Goal: Task Accomplishment & Management: Manage account settings

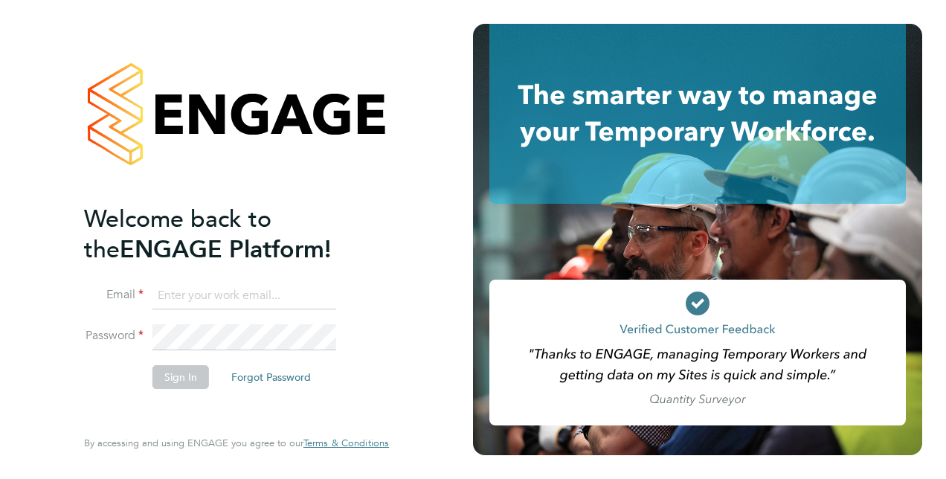
type input "liam.wheeler@vistry.co.uk"
click at [177, 379] on button "Sign In" at bounding box center [181, 377] width 57 height 24
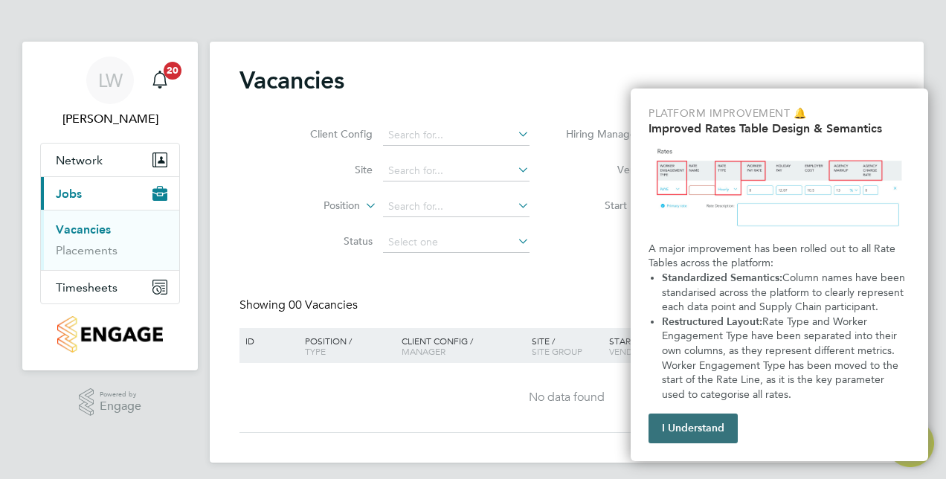
click at [700, 425] on button "I Understand" at bounding box center [693, 429] width 89 height 30
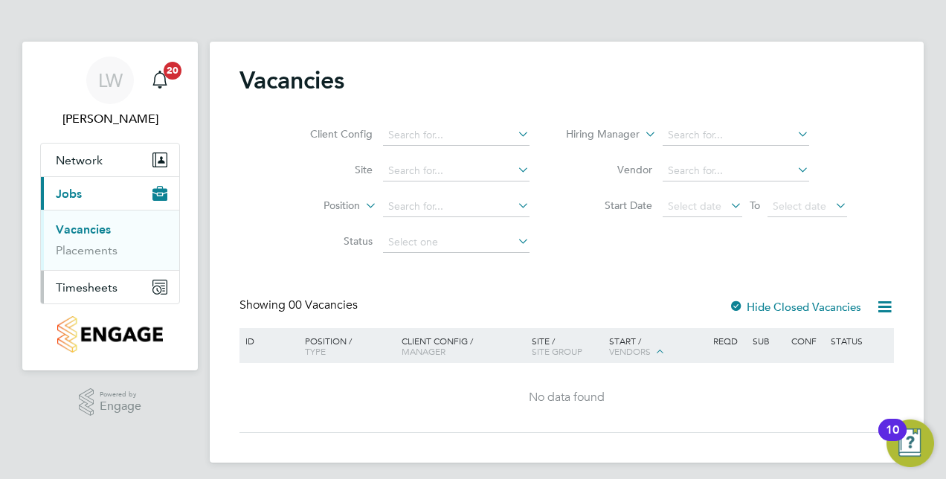
click at [68, 286] on span "Timesheets" at bounding box center [87, 287] width 62 height 14
click at [86, 262] on link "Timesheets" at bounding box center [87, 263] width 62 height 14
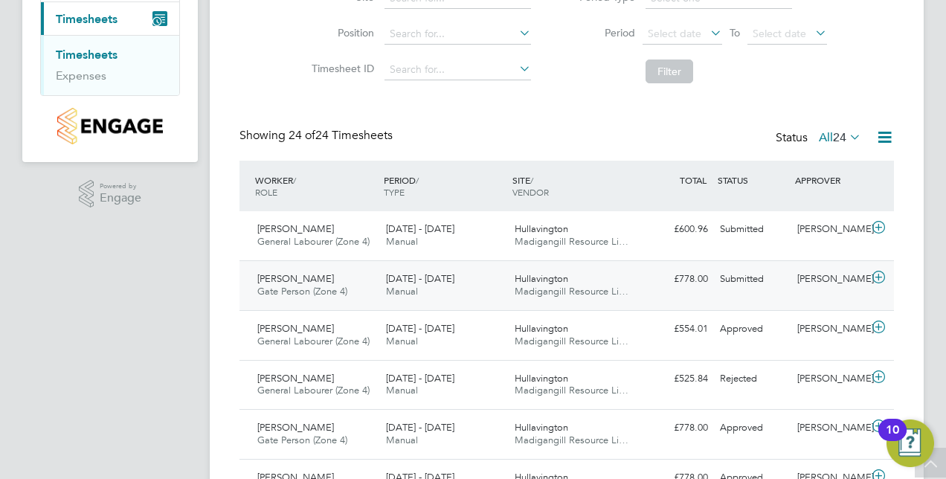
click at [881, 276] on icon at bounding box center [879, 278] width 19 height 12
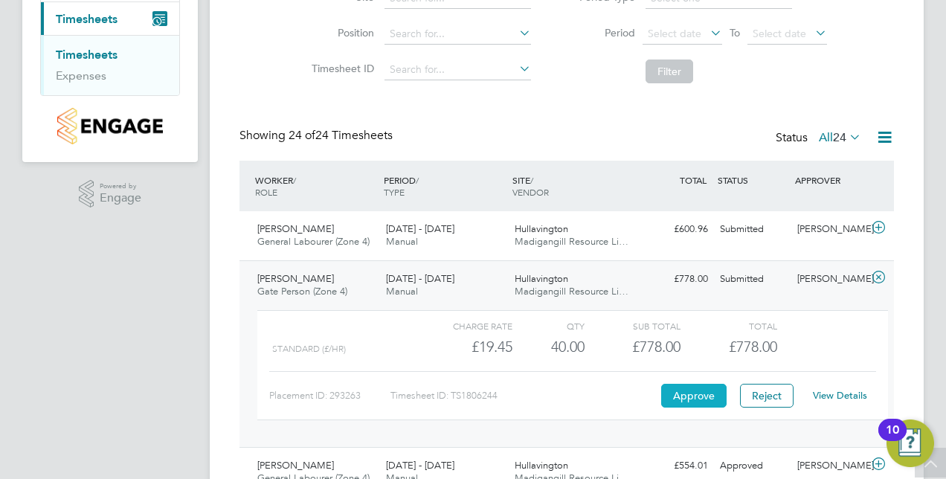
click at [680, 399] on button "Approve" at bounding box center [693, 396] width 65 height 24
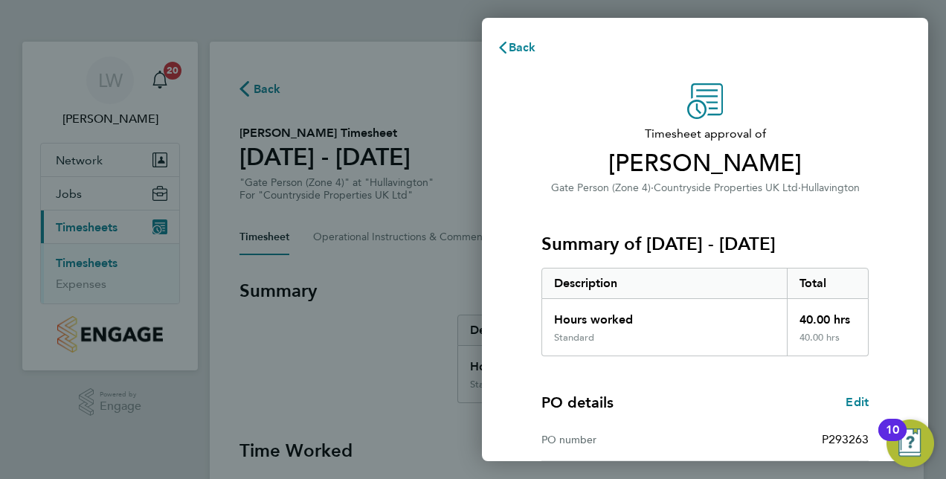
drag, startPoint x: 912, startPoint y: 276, endPoint x: 922, endPoint y: 269, distance: 12.4
click at [922, 269] on div "Timesheet approval of Adam Misselbrook Gate Person (Zone 4) · Countryside Prope…" at bounding box center [705, 379] width 446 height 629
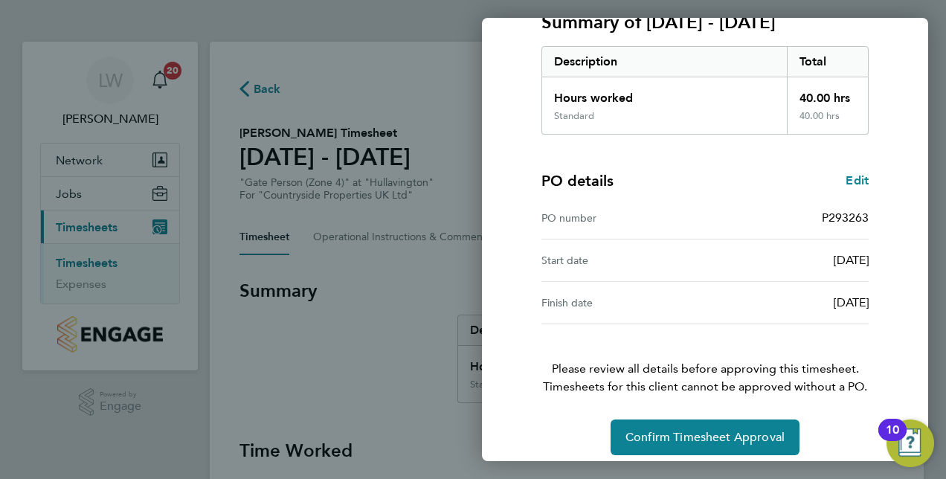
scroll to position [232, 0]
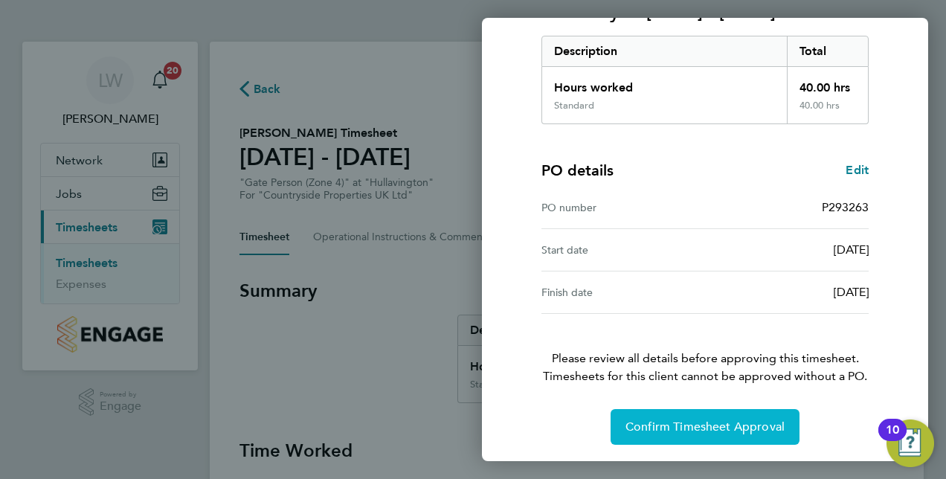
click at [710, 427] on span "Confirm Timesheet Approval" at bounding box center [705, 427] width 159 height 15
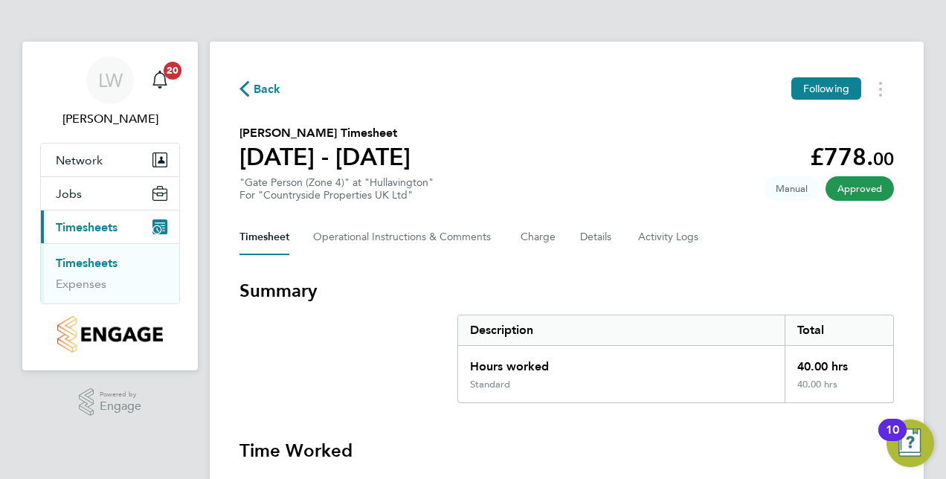
click at [91, 263] on link "Timesheets" at bounding box center [87, 263] width 62 height 14
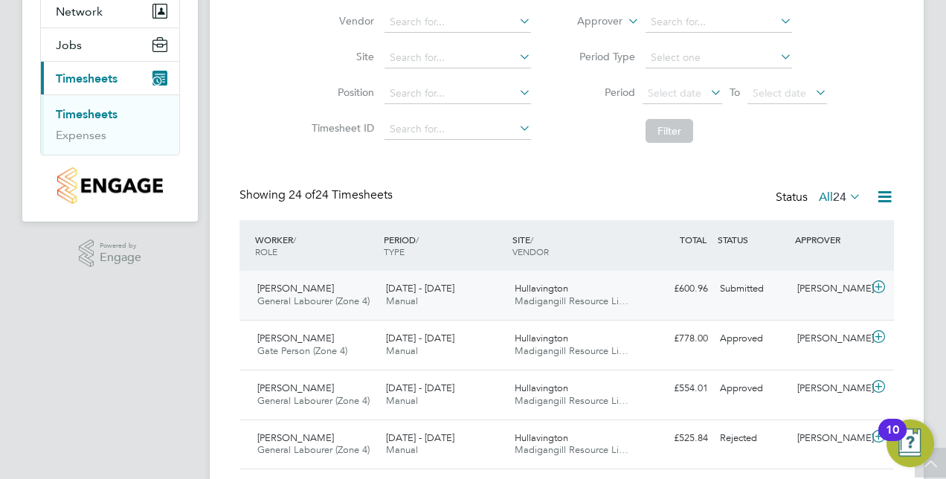
click at [882, 287] on icon at bounding box center [879, 287] width 19 height 12
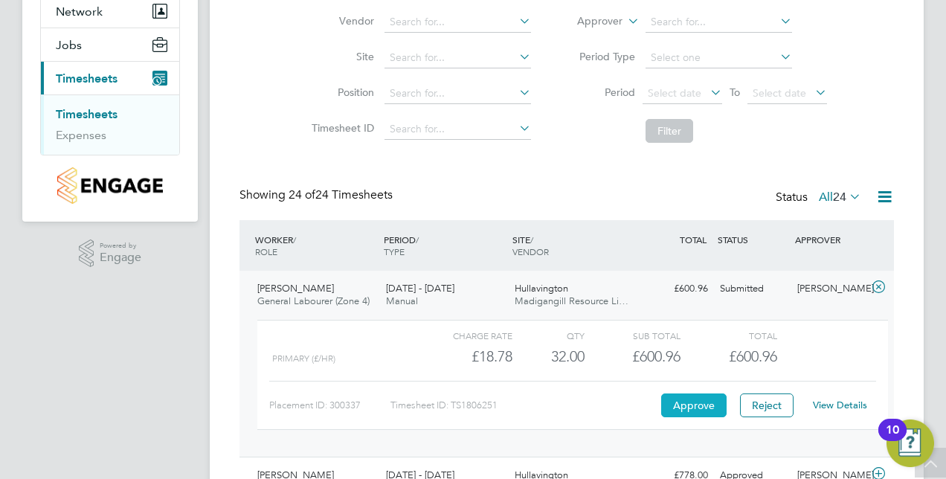
click at [678, 404] on button "Approve" at bounding box center [693, 406] width 65 height 24
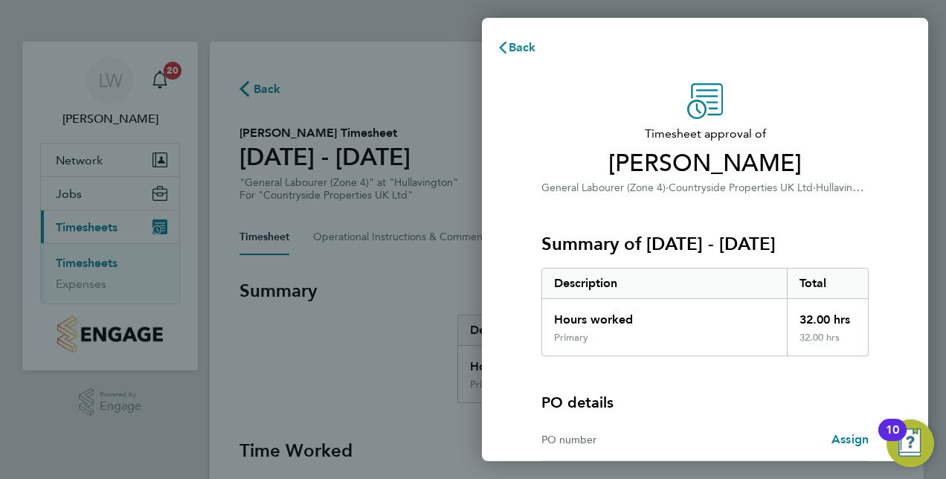
click at [886, 229] on div "Timesheet approval of Eric Whitefoot General Labourer (Zone 4) · Countryside Pr…" at bounding box center [705, 337] width 363 height 509
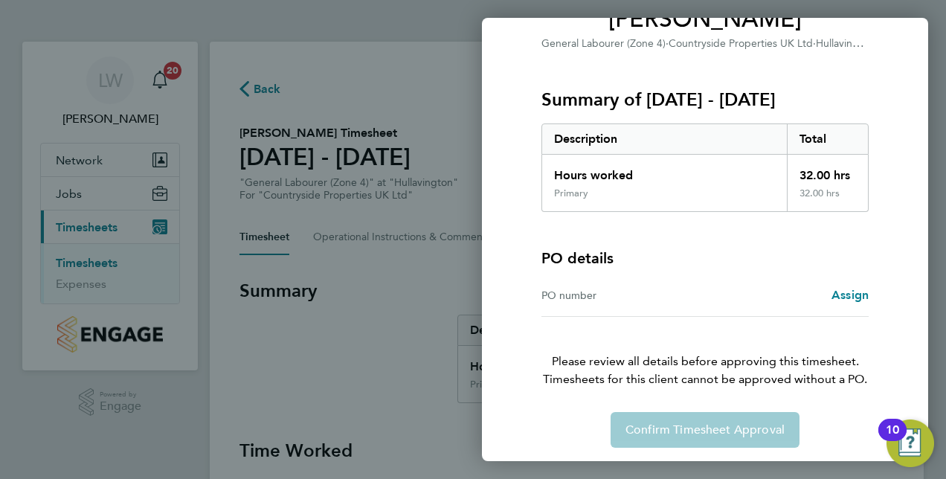
scroll to position [147, 0]
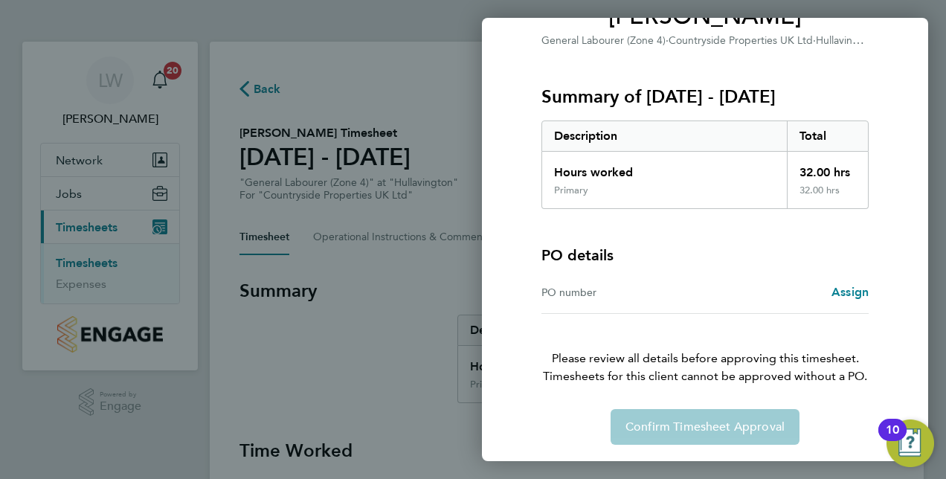
click at [729, 427] on div "Confirm Timesheet Approval" at bounding box center [705, 427] width 363 height 36
click at [647, 426] on div "Confirm Timesheet Approval" at bounding box center [705, 427] width 363 height 36
click at [597, 294] on div "PO number" at bounding box center [624, 292] width 164 height 18
click at [586, 308] on div "PO number Assign" at bounding box center [705, 293] width 327 height 42
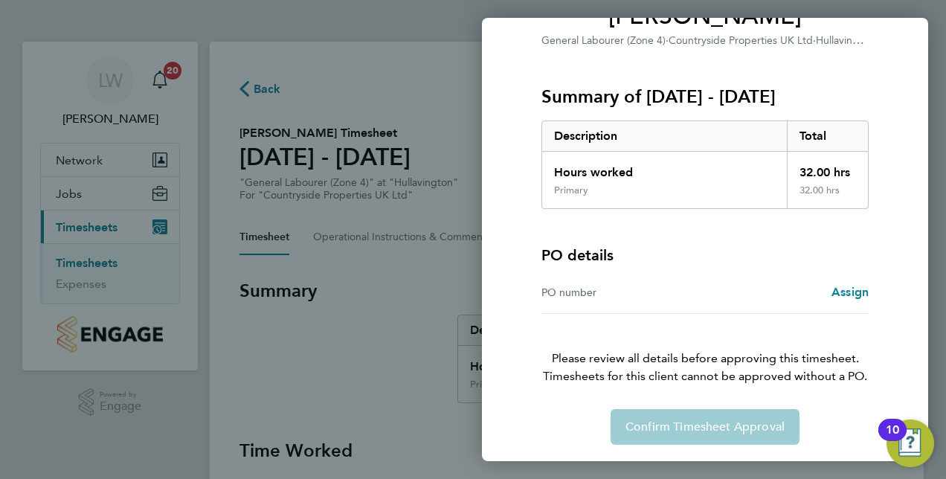
click at [689, 420] on div "Confirm Timesheet Approval" at bounding box center [705, 427] width 363 height 36
drag, startPoint x: 689, startPoint y: 420, endPoint x: 845, endPoint y: 294, distance: 201.0
click at [845, 294] on span "Assign" at bounding box center [850, 292] width 37 height 14
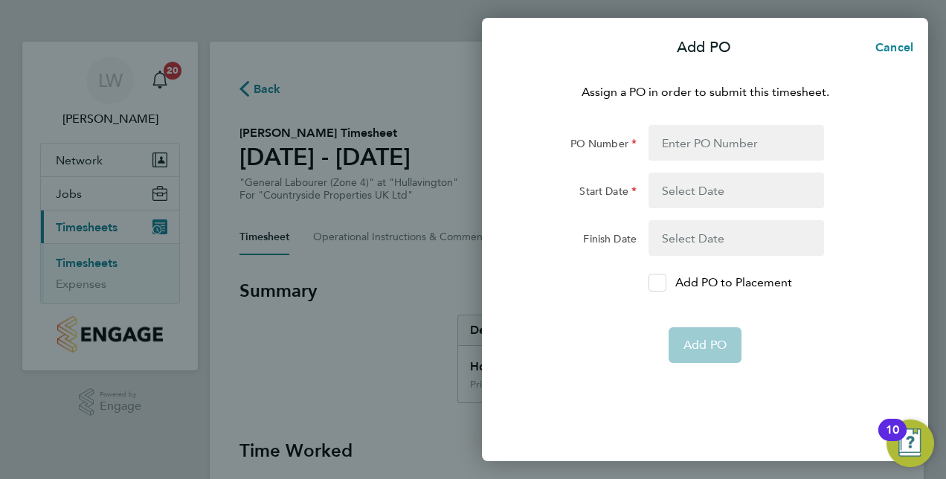
click at [657, 280] on icon at bounding box center [657, 283] width 11 height 10
click at [663, 283] on input "Add PO to Placement" at bounding box center [663, 283] width 0 height 0
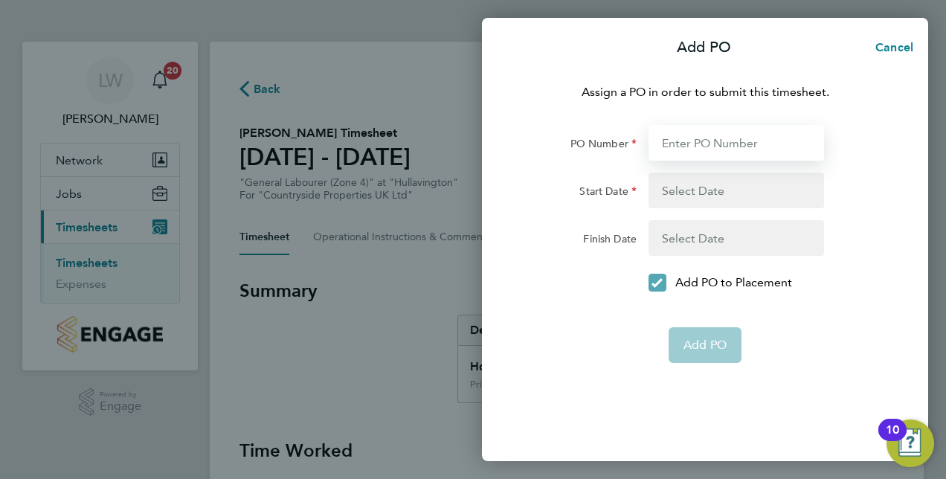
click at [713, 148] on input "PO Number" at bounding box center [737, 143] width 176 height 36
